Goal: Information Seeking & Learning: Understand process/instructions

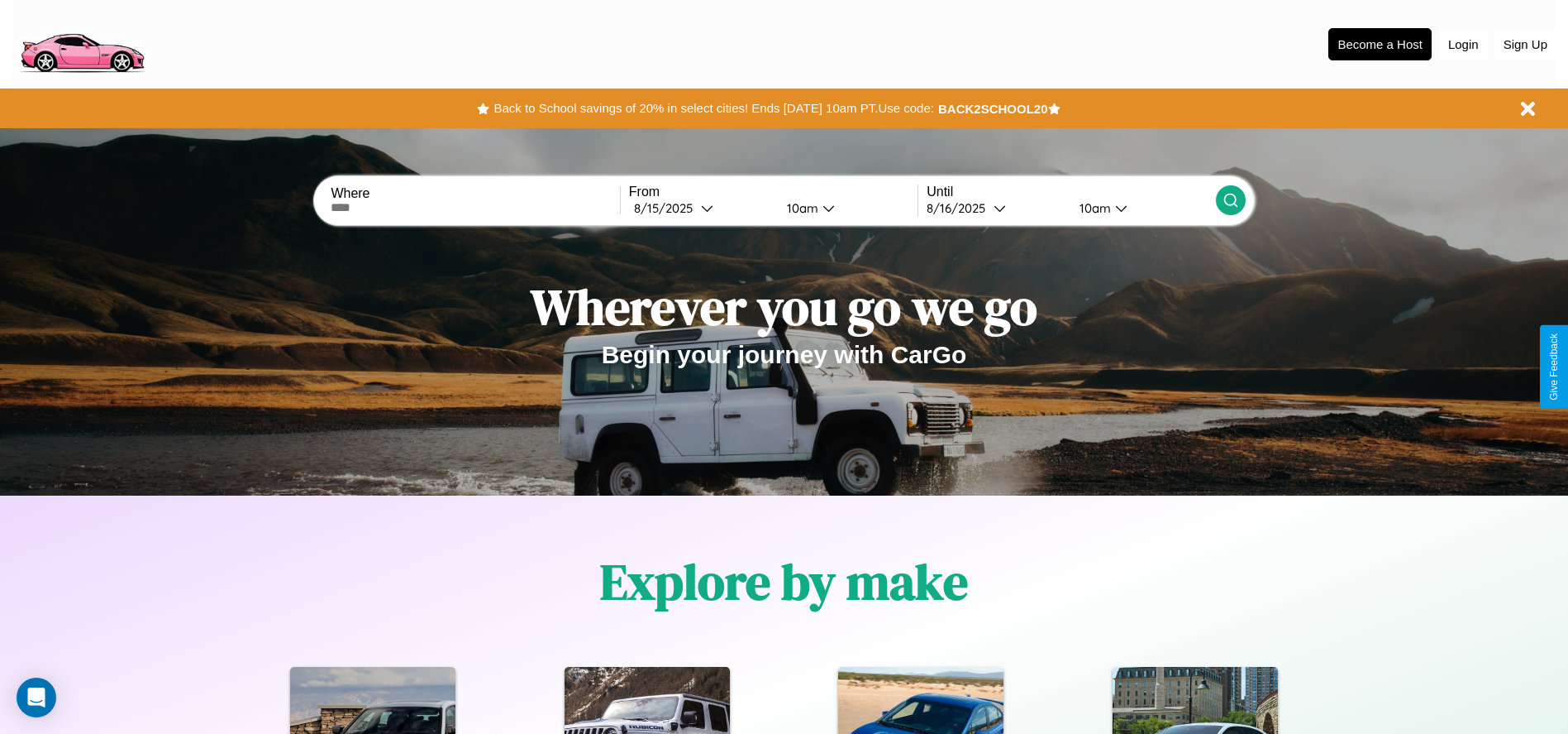
scroll to position [2373, 0]
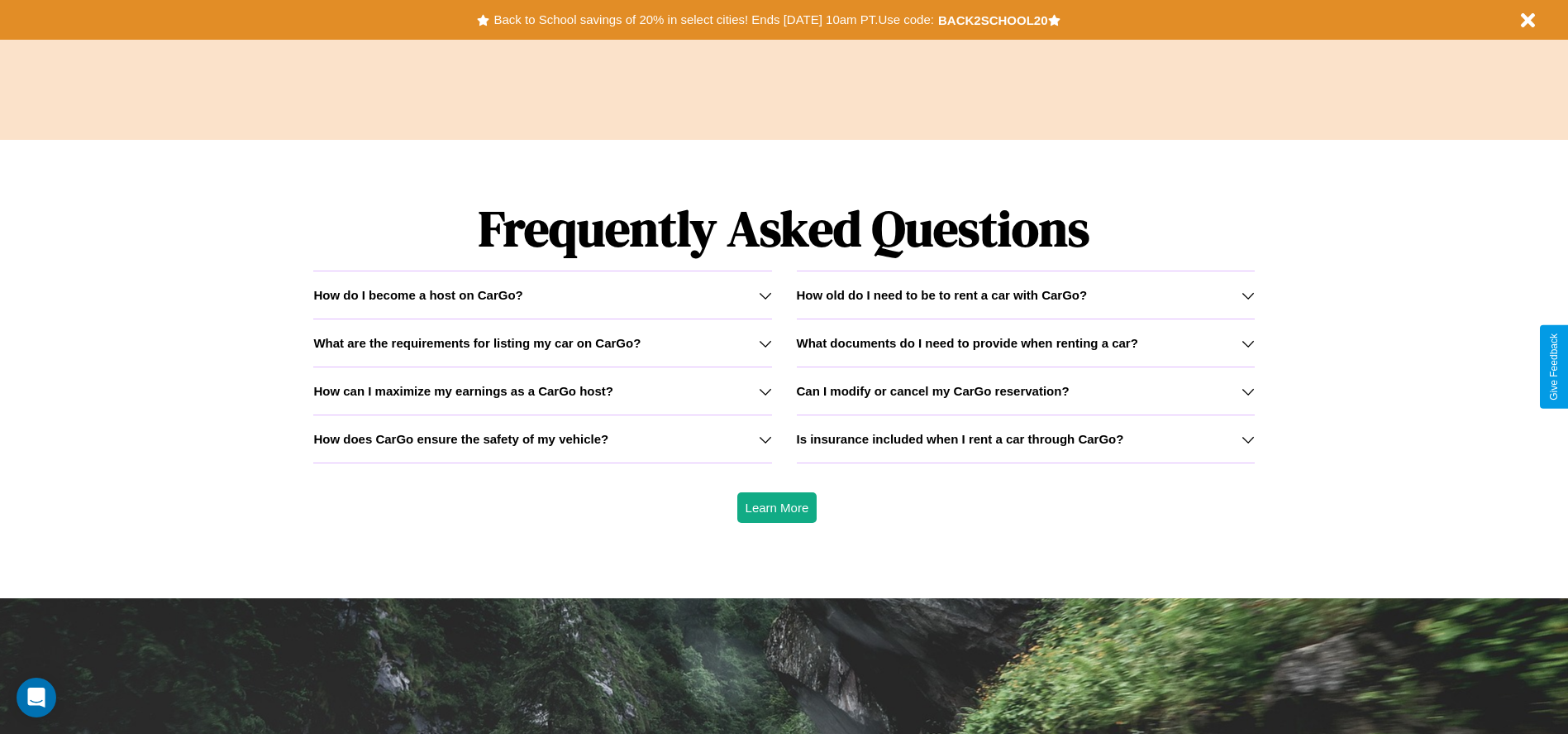
click at [765, 390] on icon at bounding box center [766, 391] width 14 height 14
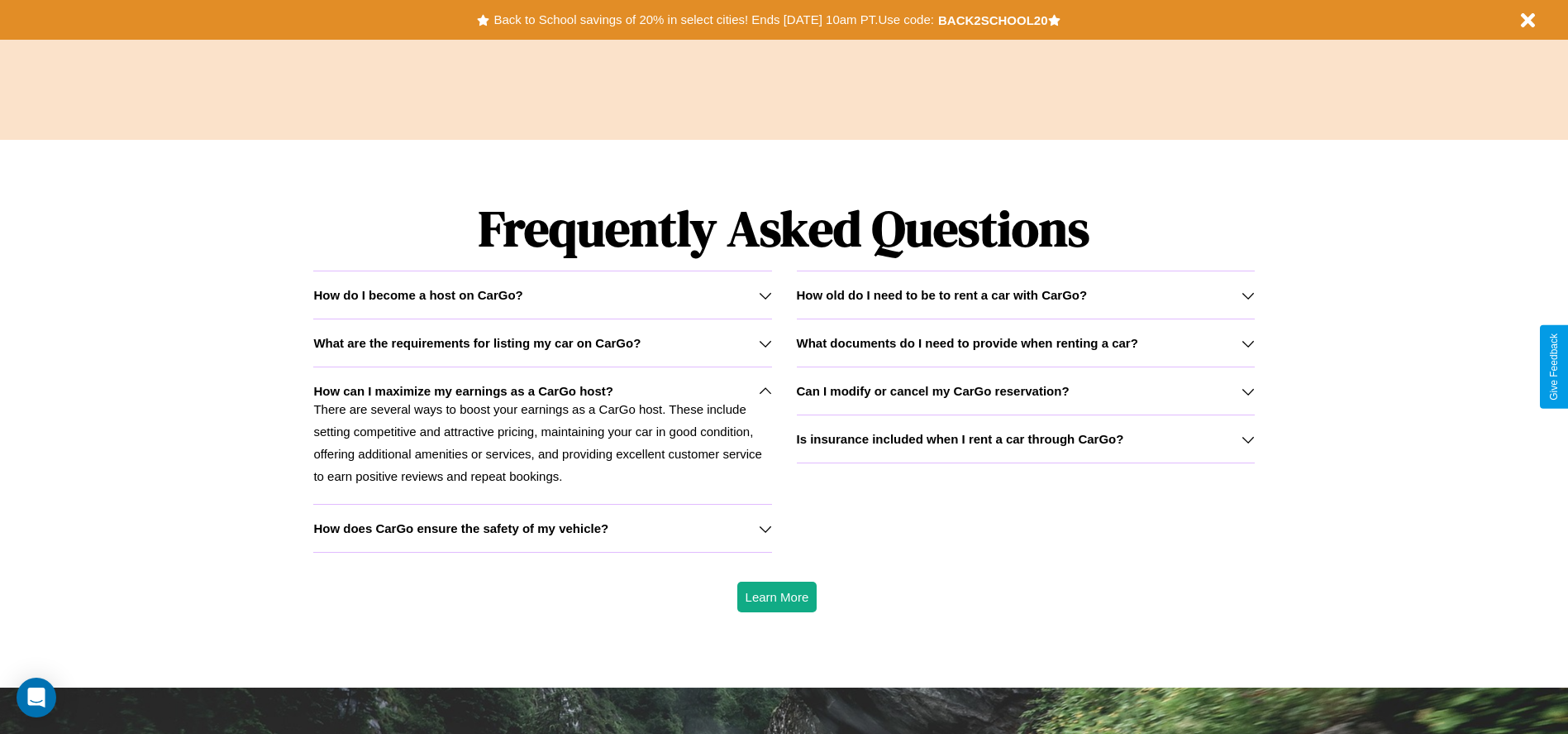
click at [542, 294] on div "How do I become a host on CarGo?" at bounding box center [542, 294] width 458 height 15
click at [1248, 343] on icon at bounding box center [1249, 344] width 14 height 14
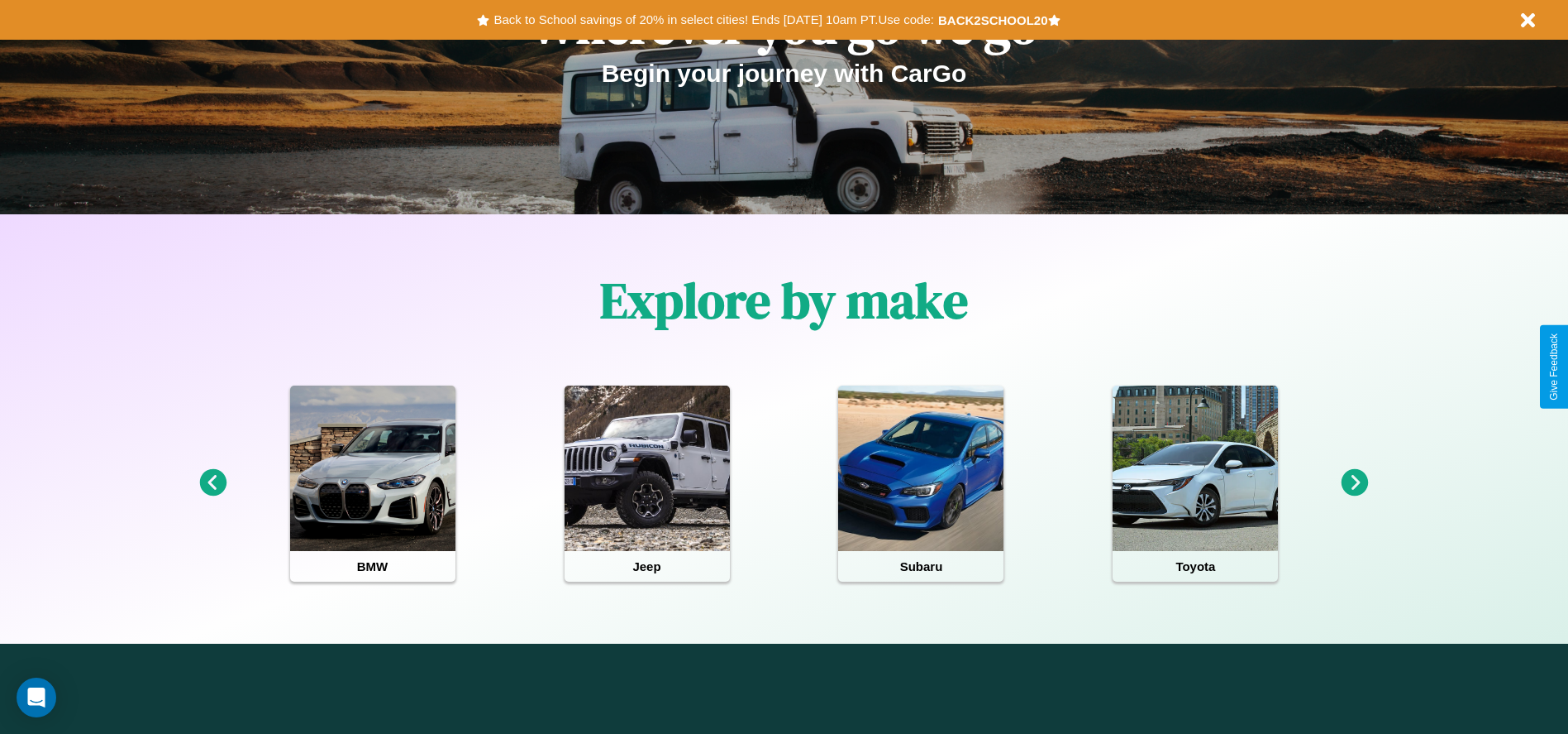
scroll to position [0, 0]
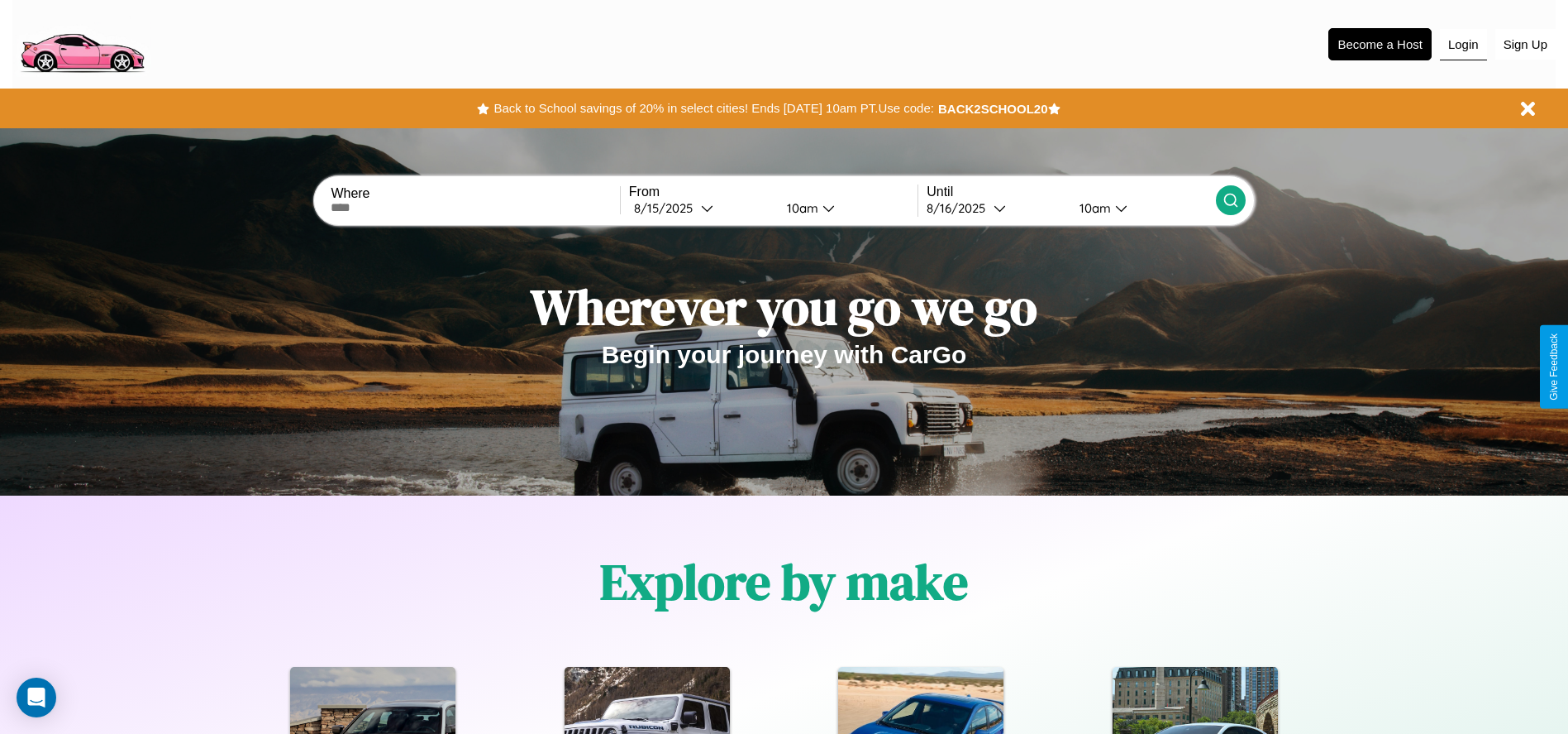
click at [1463, 44] on button "Login" at bounding box center [1463, 45] width 47 height 31
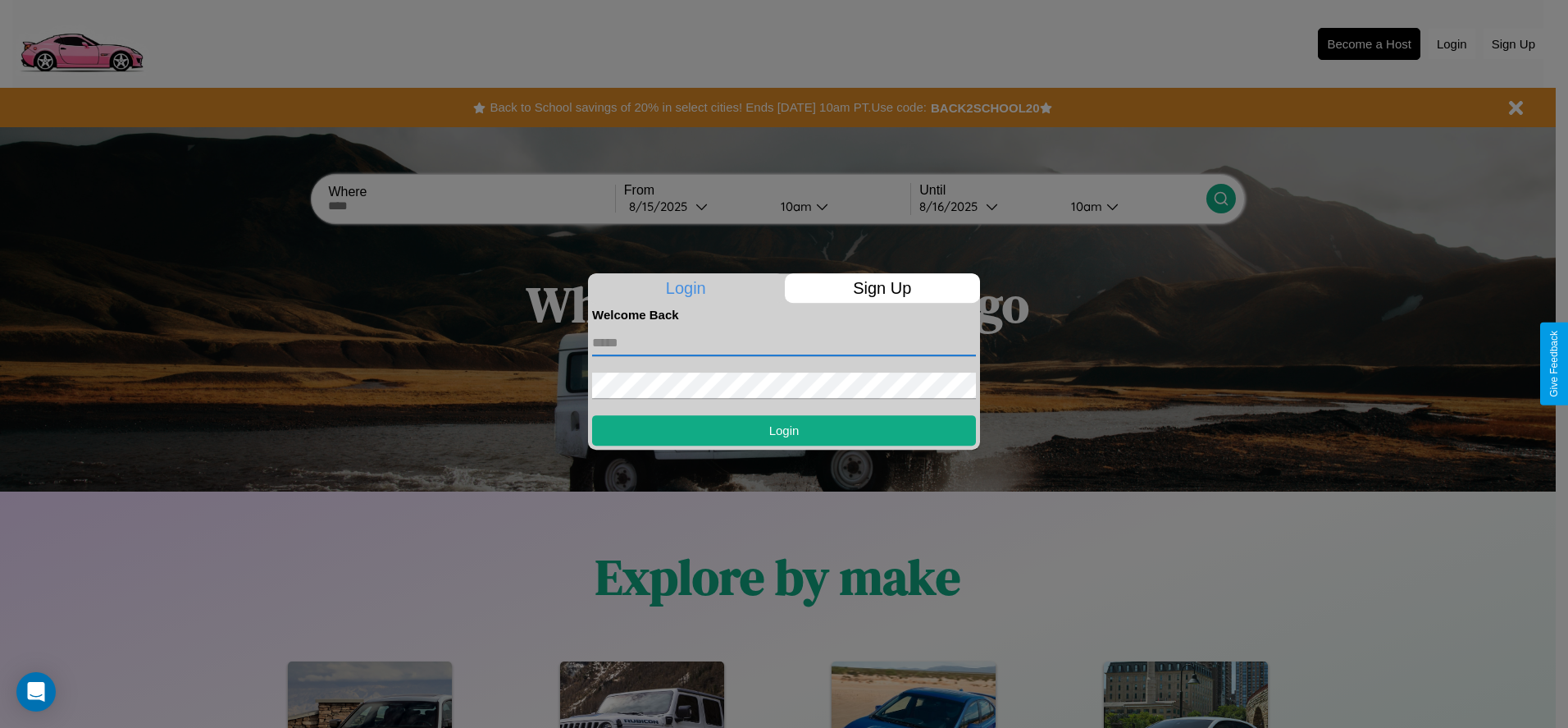
click at [784, 342] on input "text" at bounding box center [784, 342] width 384 height 26
type input "**********"
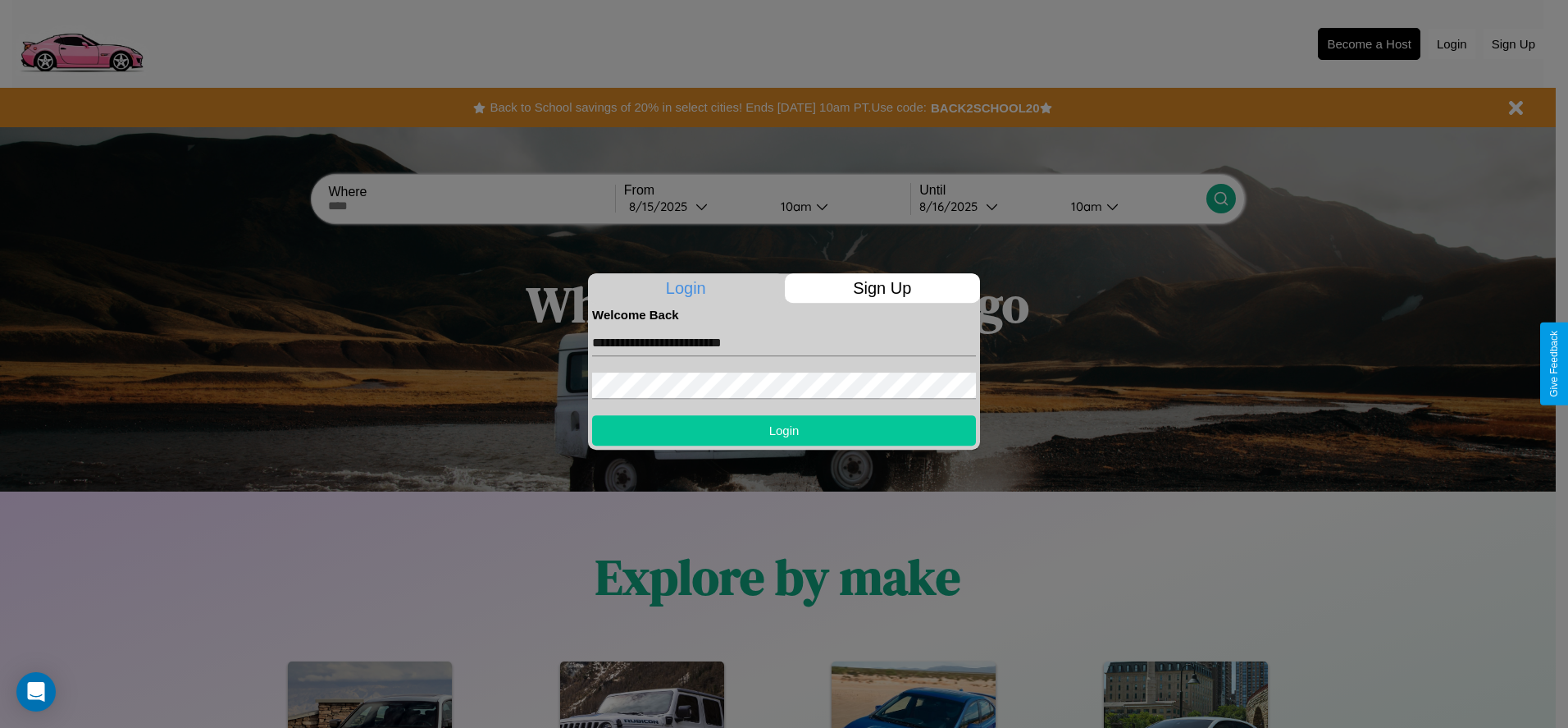
click at [784, 430] on button "Login" at bounding box center [784, 430] width 384 height 31
